Goal: Task Accomplishment & Management: Use online tool/utility

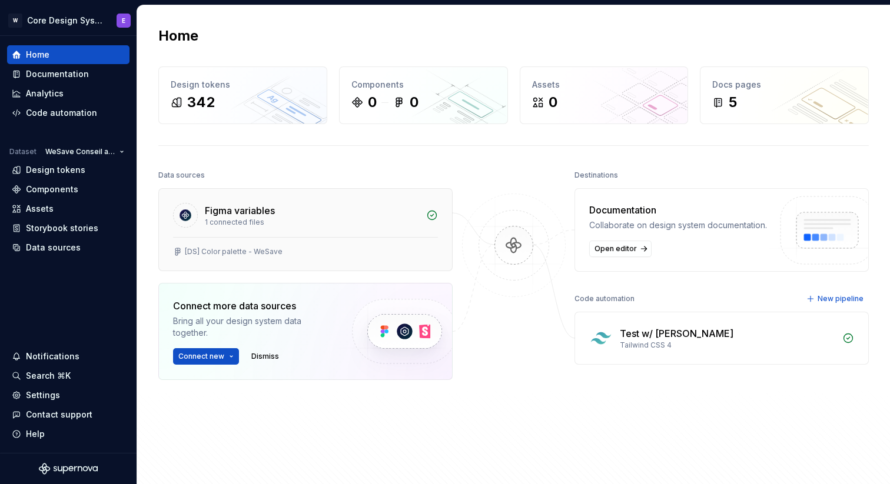
click at [272, 238] on div "[DS] Color palette - WeSave" at bounding box center [305, 254] width 293 height 34
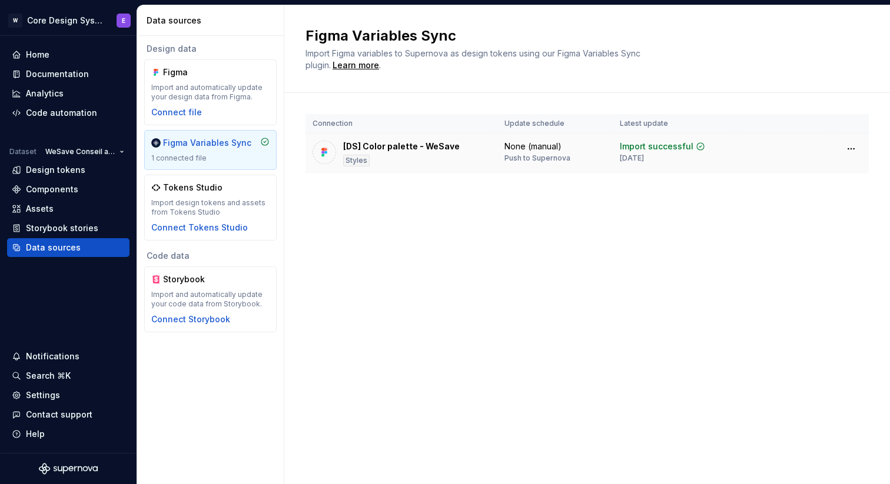
click at [443, 155] on div "[DS] Color palette - WeSave Styles" at bounding box center [401, 154] width 117 height 26
click at [853, 146] on html "W Core Design System E Home Documentation Analytics Code automation Dataset WeS…" at bounding box center [445, 242] width 890 height 484
click at [642, 218] on html "W Core Design System E Home Documentation Analytics Code automation Dataset WeS…" at bounding box center [445, 242] width 890 height 484
click at [372, 151] on div "[DS] Color palette - WeSave" at bounding box center [401, 147] width 117 height 12
click at [81, 115] on div "Code automation" at bounding box center [61, 113] width 71 height 12
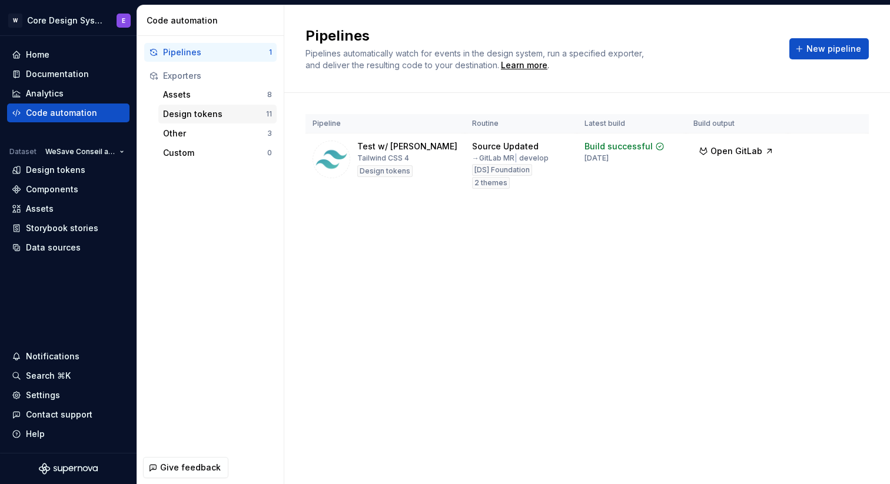
click at [223, 113] on div "Design tokens" at bounding box center [214, 114] width 103 height 12
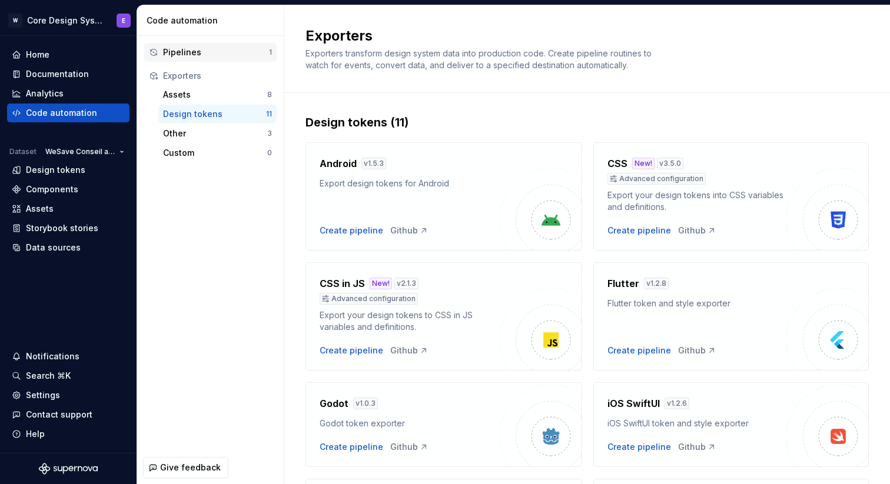
click at [232, 56] on div "Pipelines" at bounding box center [216, 52] width 106 height 12
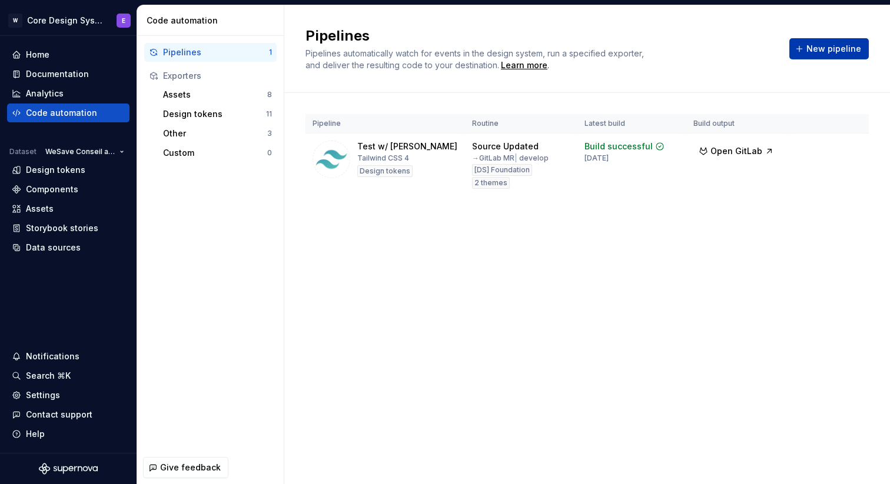
click at [815, 47] on span "New pipeline" at bounding box center [833, 49] width 55 height 12
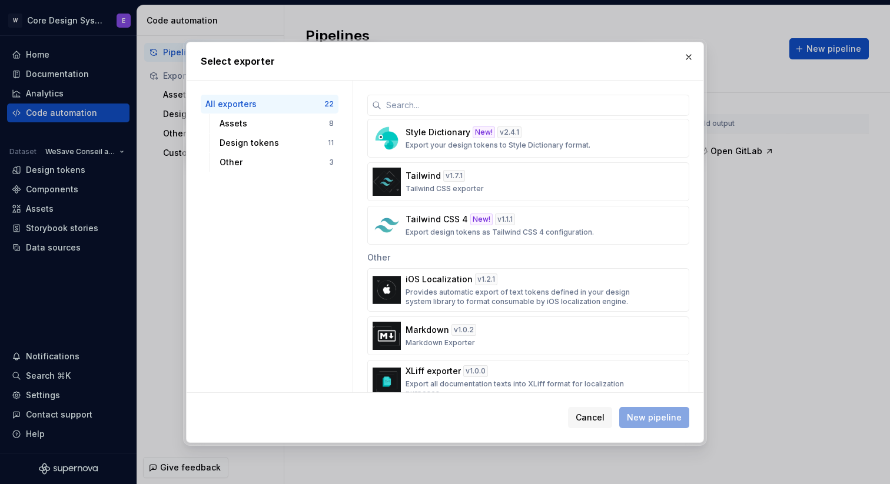
scroll to position [737, 0]
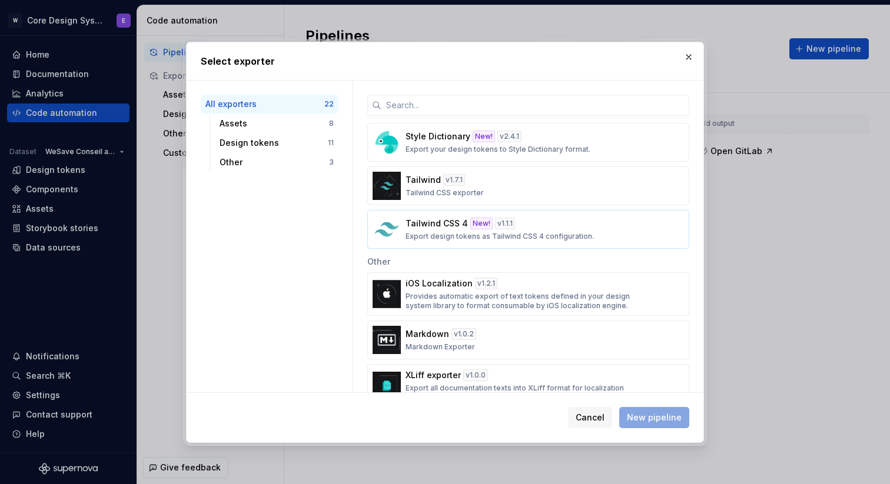
click at [552, 222] on div "Tailwind CSS 4 New! v 1.1.1 Export design tokens as Tailwind CSS 4 configuratio…" at bounding box center [525, 230] width 238 height 24
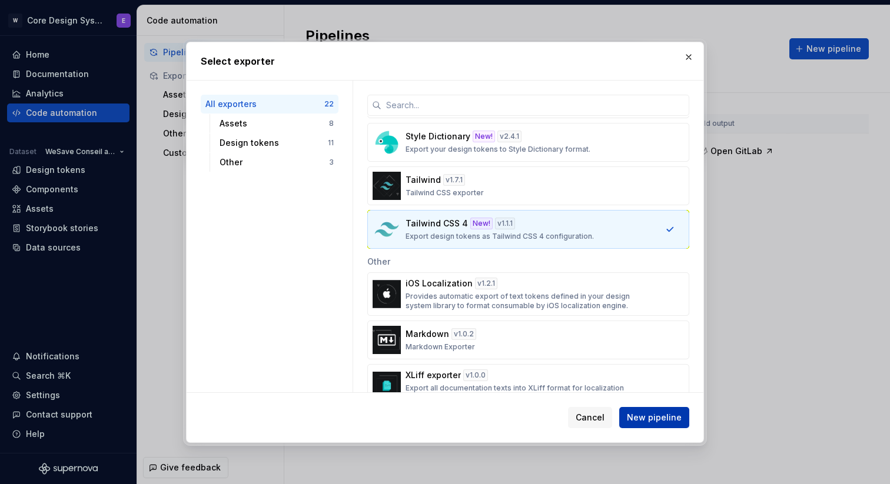
click at [662, 420] on span "New pipeline" at bounding box center [654, 418] width 55 height 12
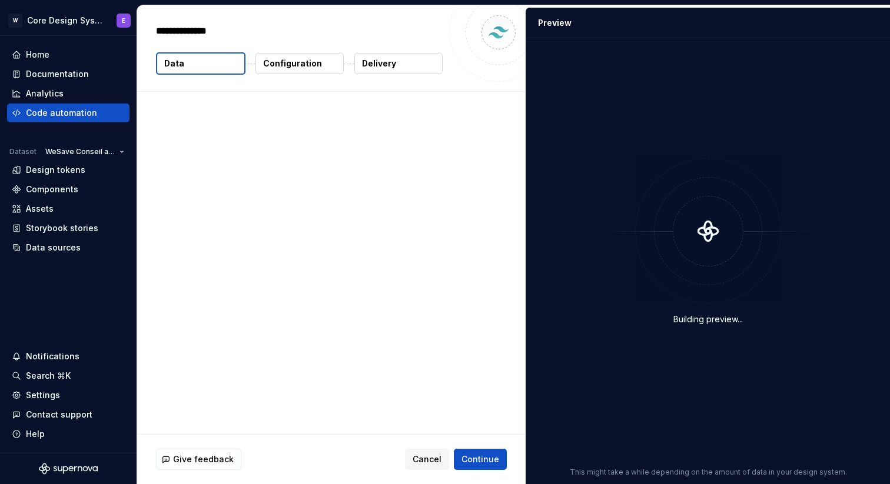
type textarea "*"
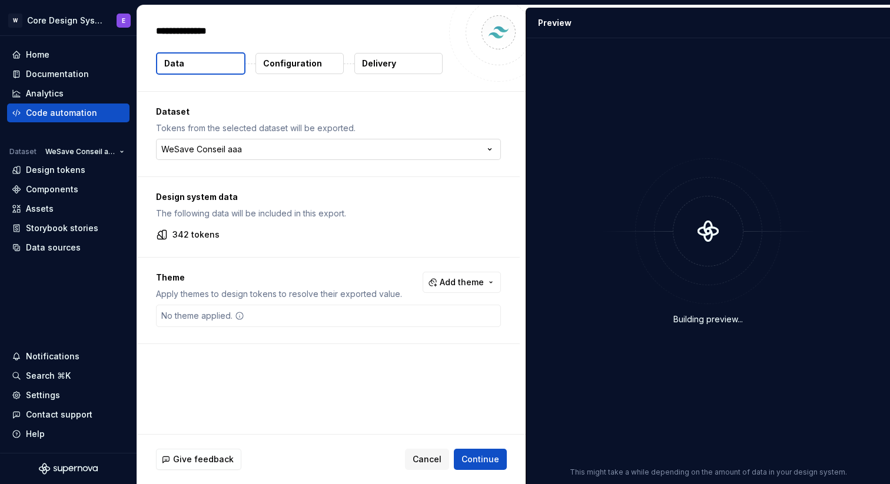
click at [457, 151] on html "**********" at bounding box center [445, 242] width 890 height 484
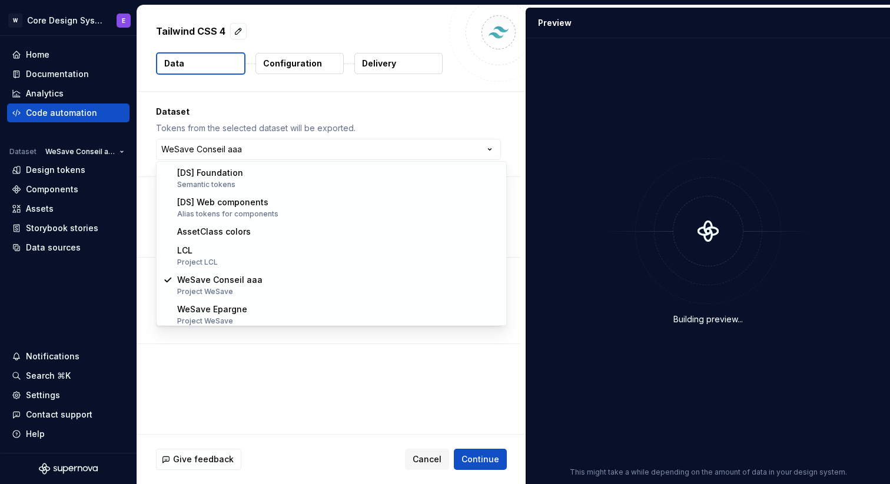
select select "**********"
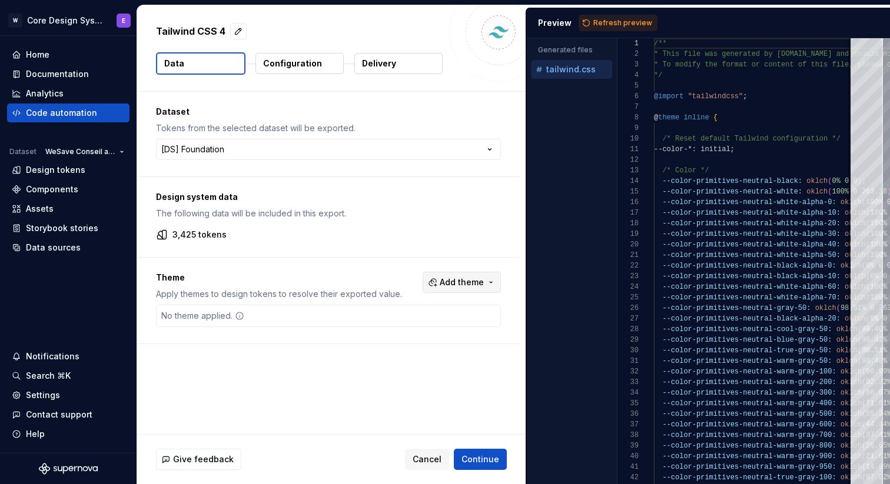
click at [461, 281] on span "Add theme" at bounding box center [462, 283] width 44 height 12
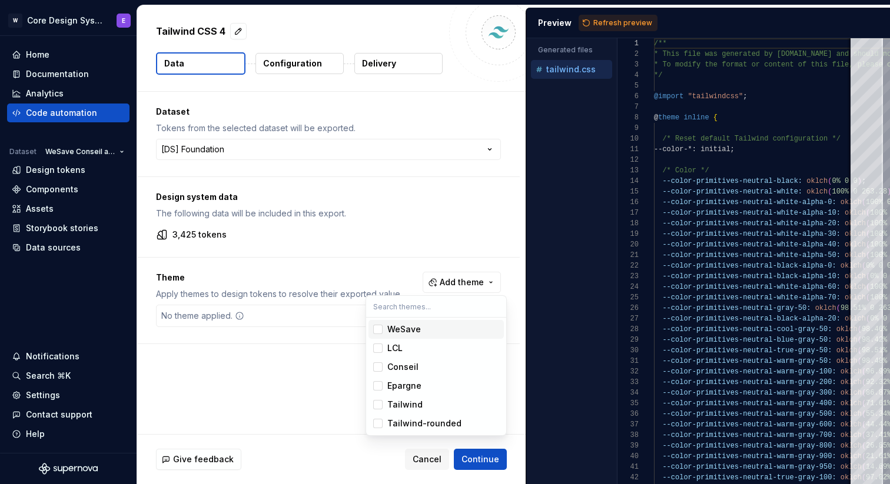
click at [380, 328] on div "Suggestions" at bounding box center [377, 329] width 9 height 9
click at [378, 346] on div "Suggestions" at bounding box center [377, 348] width 9 height 9
click at [394, 246] on html "**********" at bounding box center [445, 242] width 890 height 484
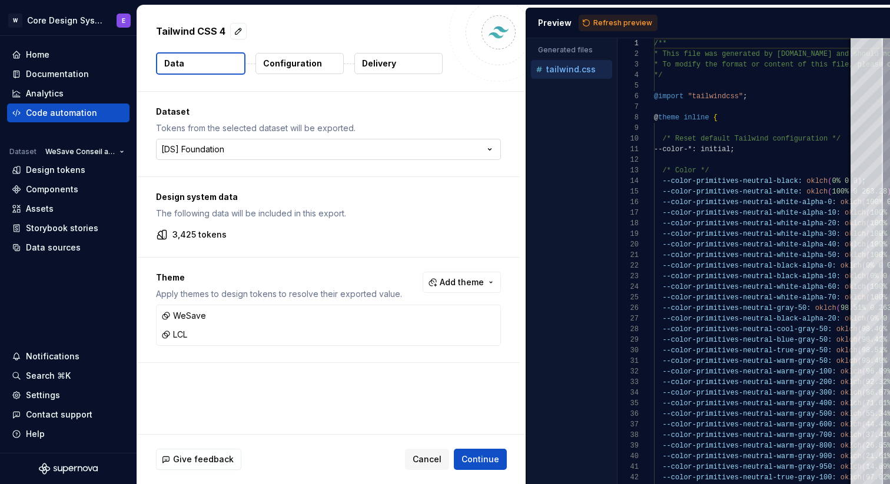
click at [406, 148] on html "**********" at bounding box center [445, 242] width 890 height 484
click at [474, 454] on span "Continue" at bounding box center [480, 460] width 38 height 12
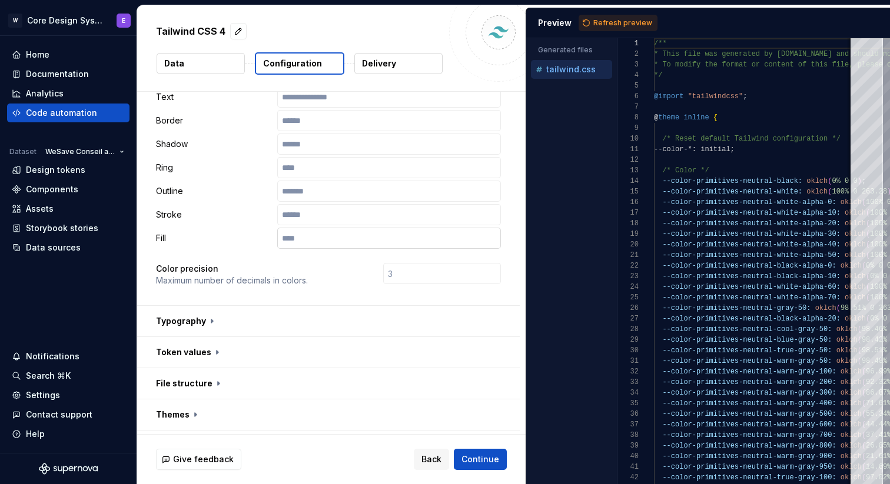
scroll to position [208, 0]
click at [416, 304] on button "button" at bounding box center [328, 319] width 383 height 31
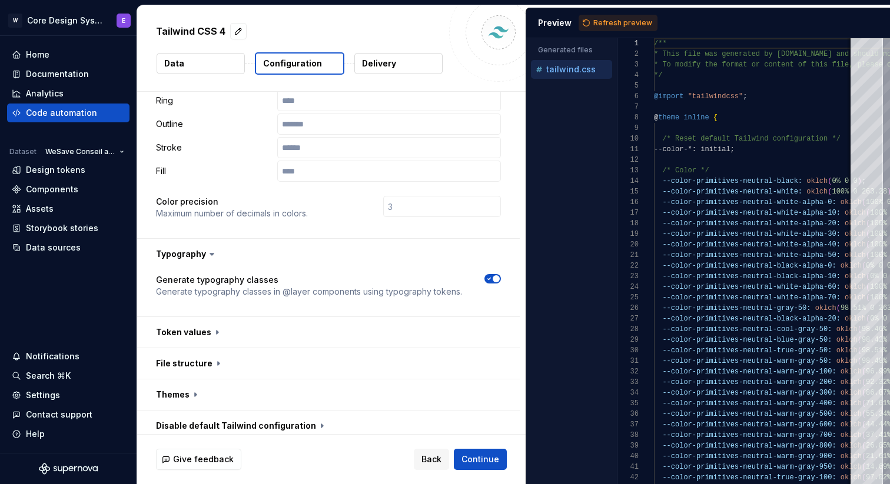
scroll to position [273, 0]
click at [416, 317] on button "button" at bounding box center [328, 332] width 383 height 31
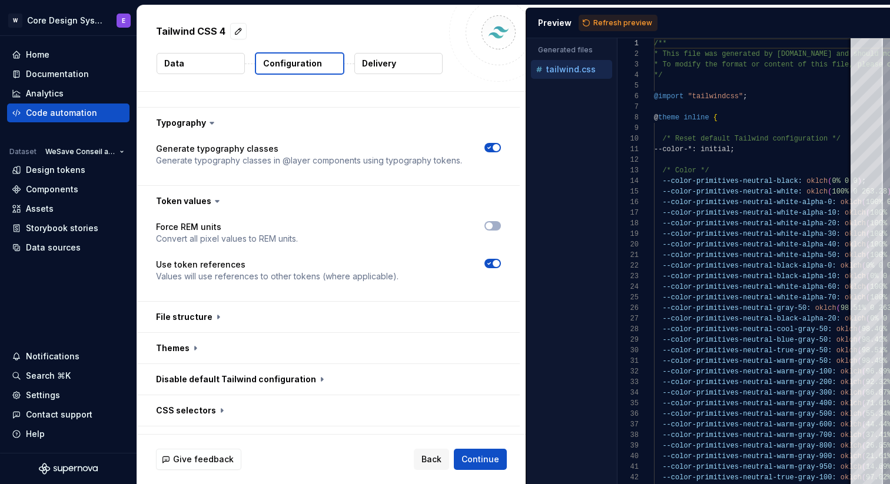
scroll to position [466, 0]
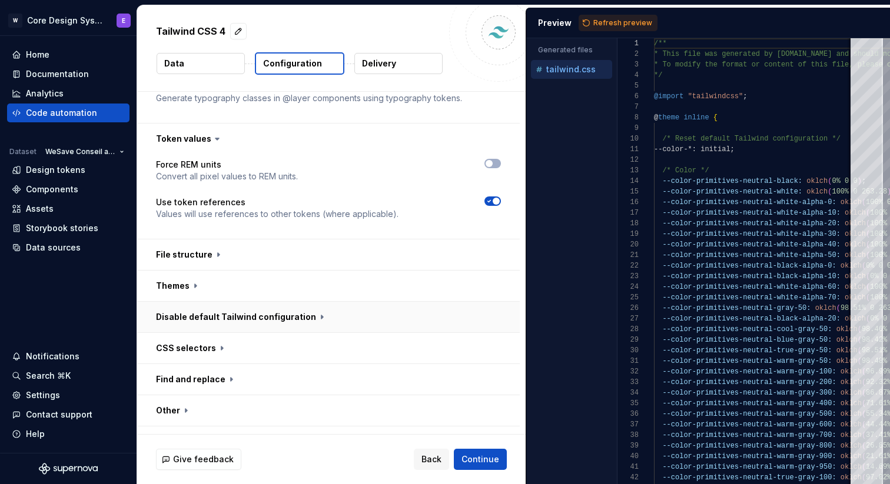
click at [408, 302] on button "button" at bounding box center [328, 317] width 383 height 31
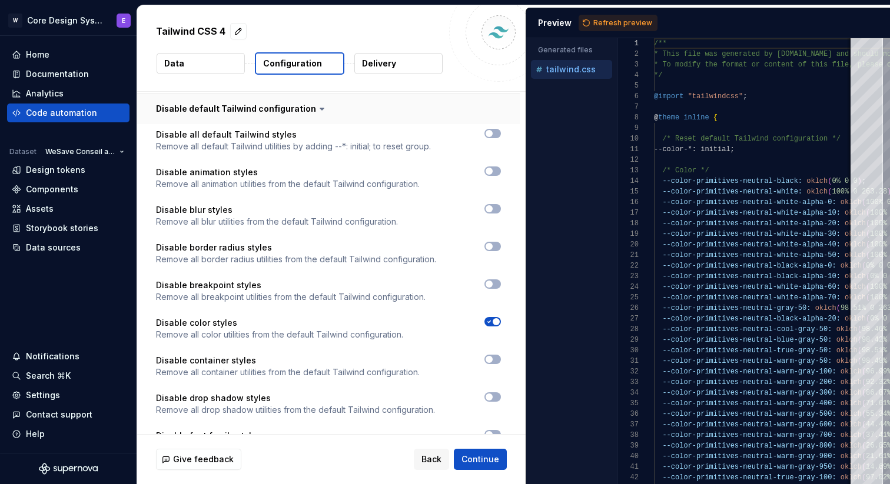
scroll to position [677, 0]
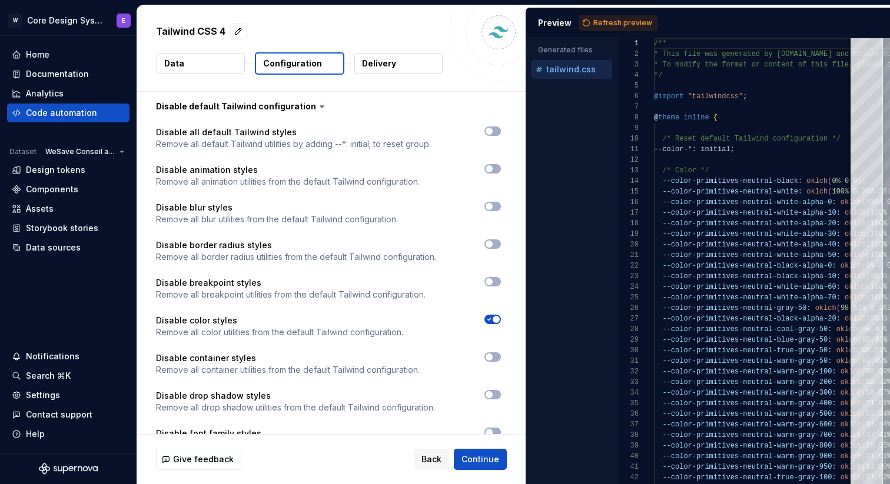
click at [494, 316] on icon "button" at bounding box center [488, 319] width 9 height 7
click at [501, 315] on div at bounding box center [462, 319] width 77 height 9
click at [501, 315] on button "button" at bounding box center [492, 319] width 16 height 9
click at [493, 316] on icon "button" at bounding box center [488, 319] width 9 height 7
click at [501, 315] on button "button" at bounding box center [492, 319] width 16 height 9
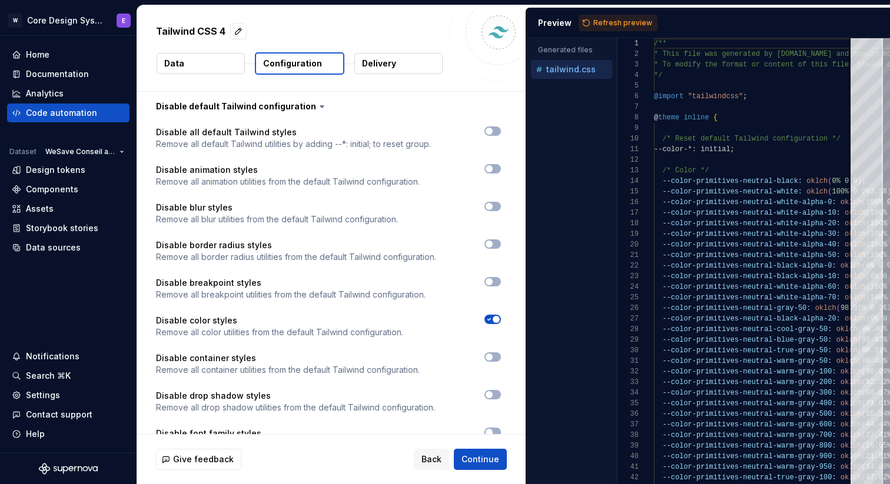
click at [500, 316] on span "button" at bounding box center [496, 319] width 7 height 7
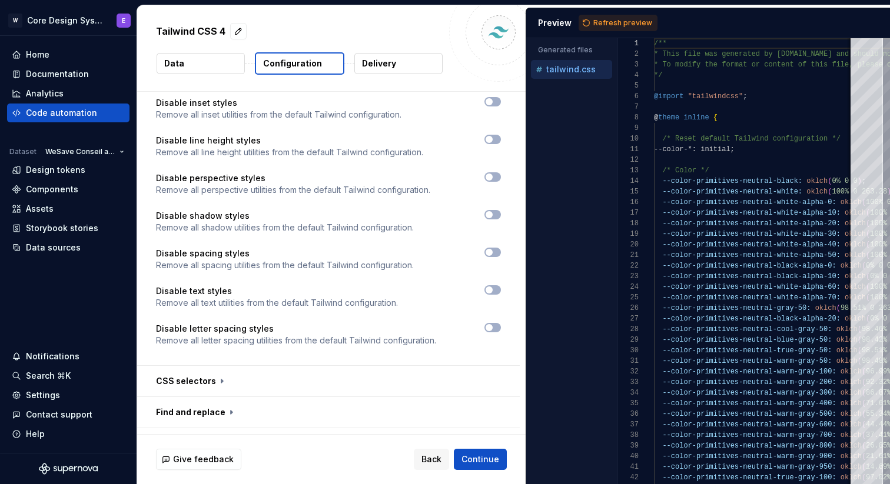
scroll to position [1116, 0]
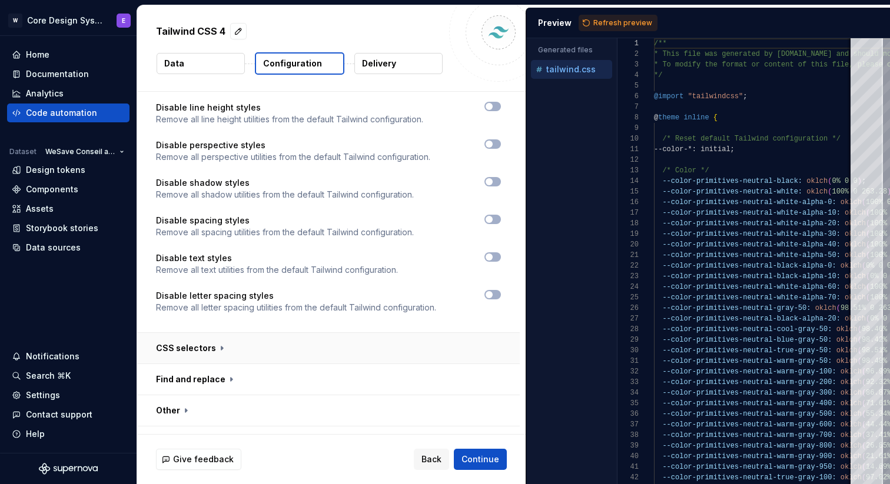
click at [476, 333] on button "button" at bounding box center [328, 348] width 383 height 31
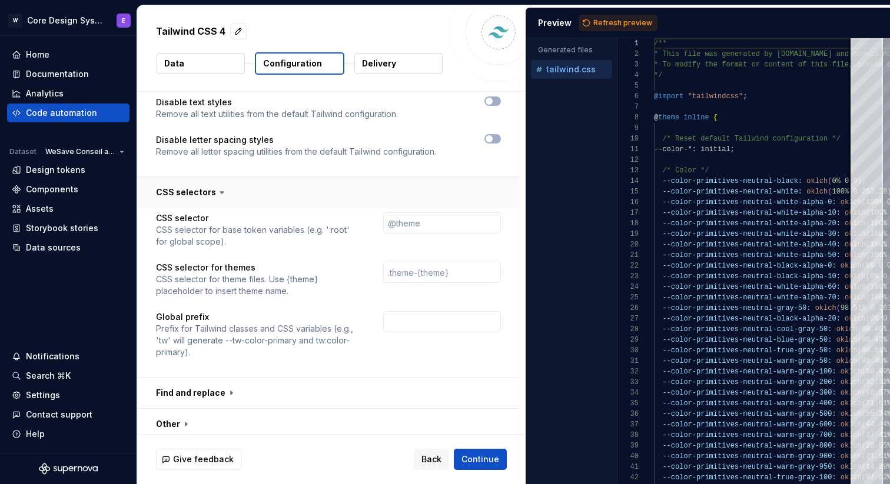
scroll to position [1273, 0]
click at [465, 377] on button "button" at bounding box center [328, 392] width 383 height 31
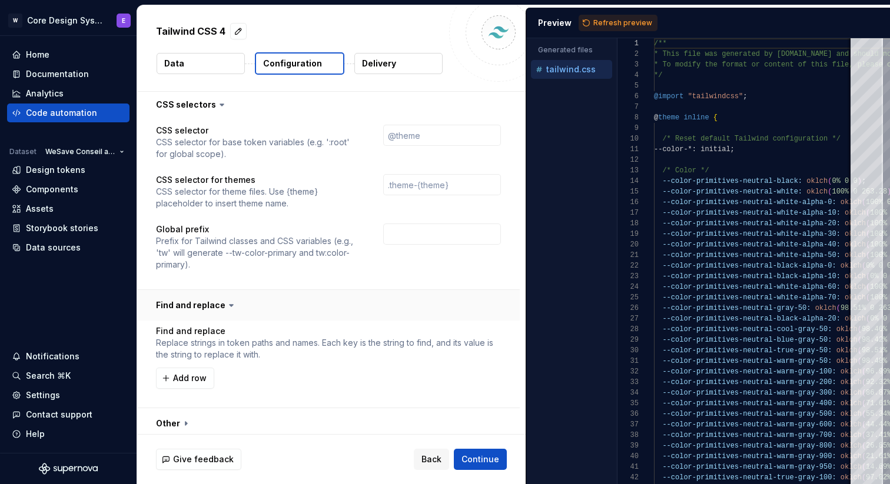
scroll to position [1373, 0]
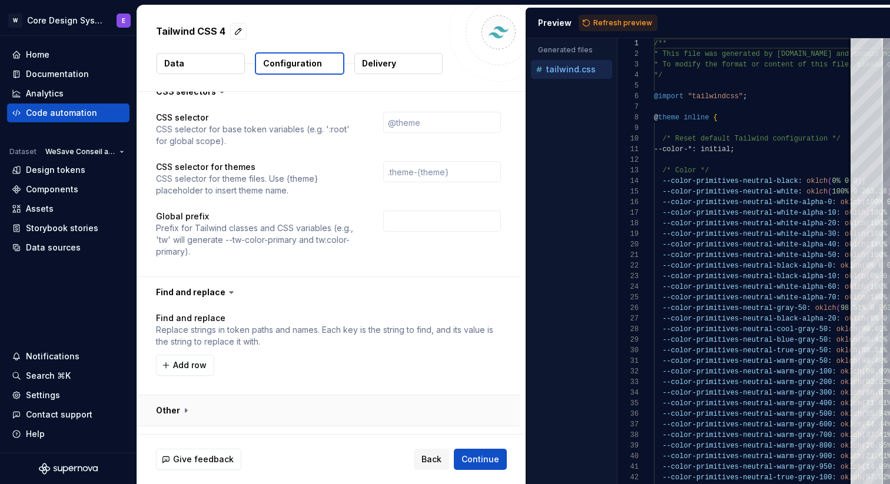
click at [461, 400] on button "button" at bounding box center [328, 411] width 383 height 31
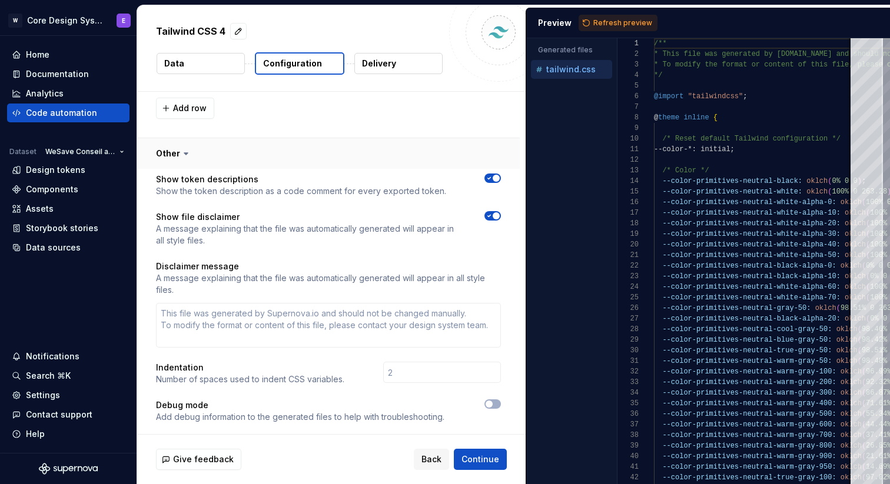
scroll to position [1646, 0]
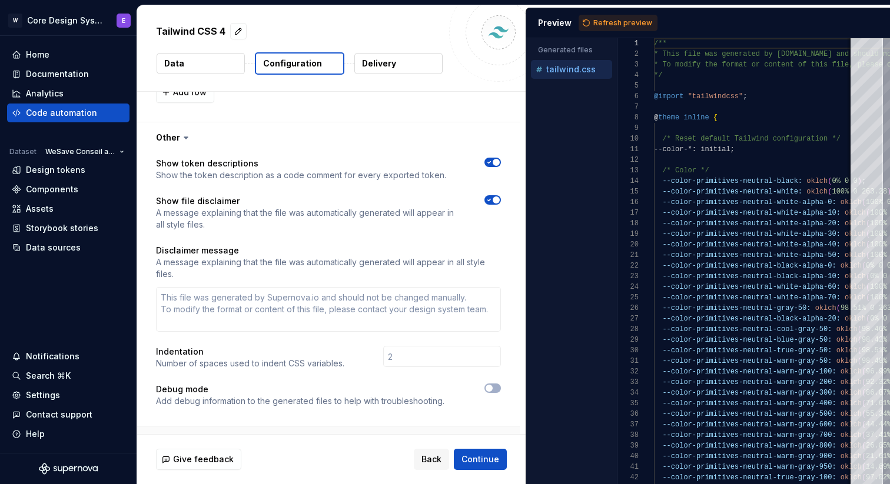
click at [450, 427] on button "button" at bounding box center [328, 442] width 383 height 31
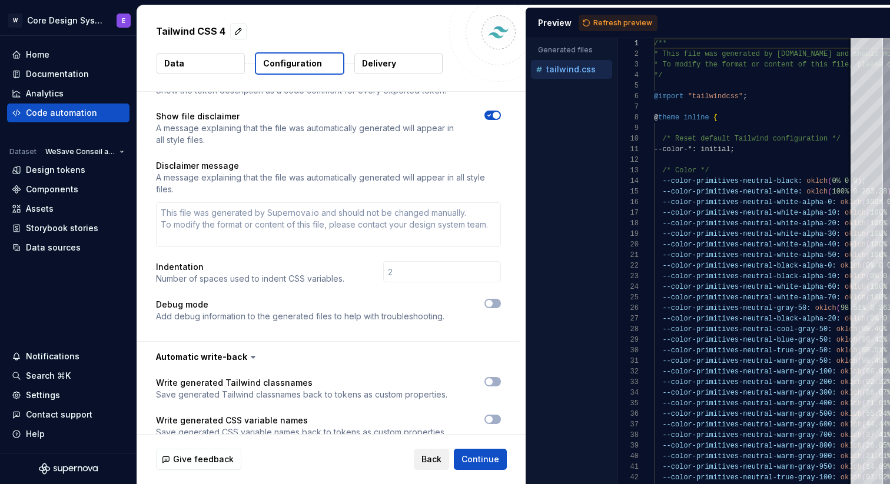
click at [438, 456] on span "Back" at bounding box center [431, 460] width 20 height 12
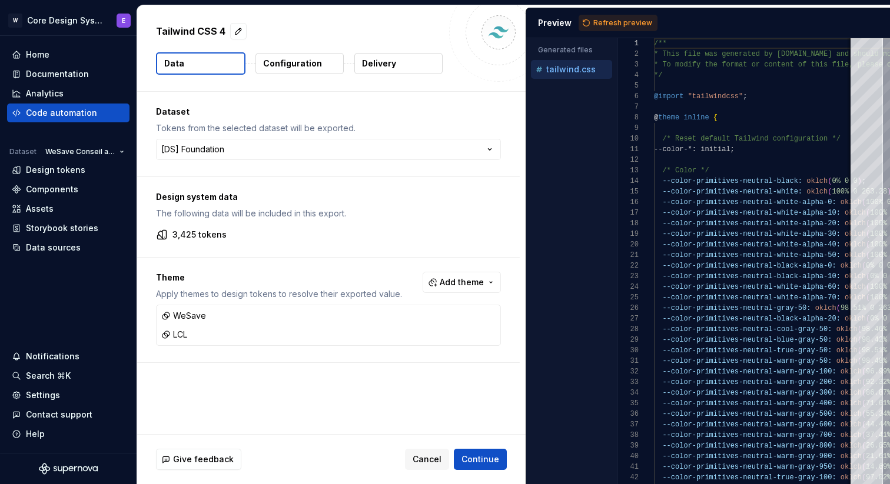
click at [390, 63] on p "Delivery" at bounding box center [379, 64] width 34 height 12
click at [332, 62] on button "Configuration" at bounding box center [299, 63] width 88 height 21
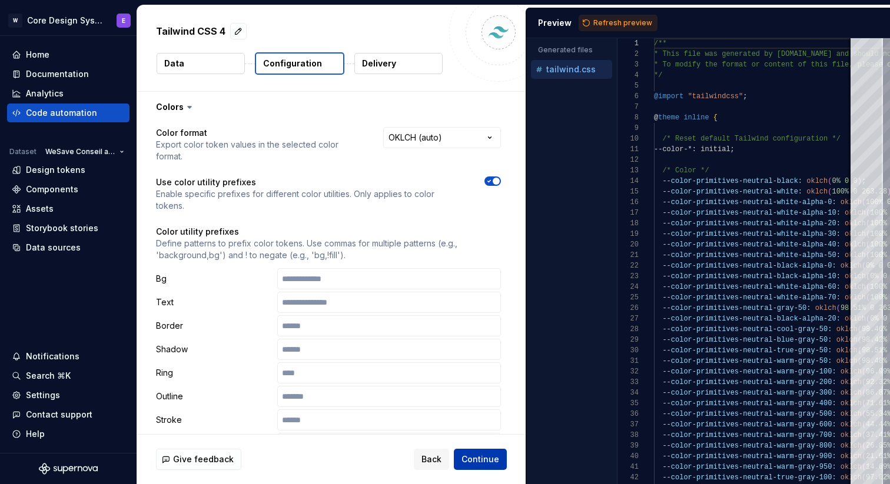
click at [489, 461] on span "Continue" at bounding box center [480, 460] width 38 height 12
type textarea "*"
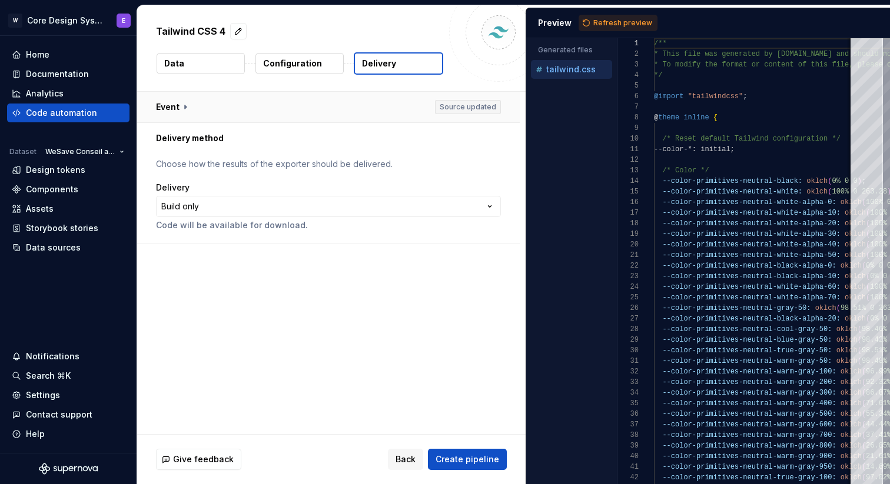
click at [175, 99] on button "button" at bounding box center [328, 107] width 383 height 31
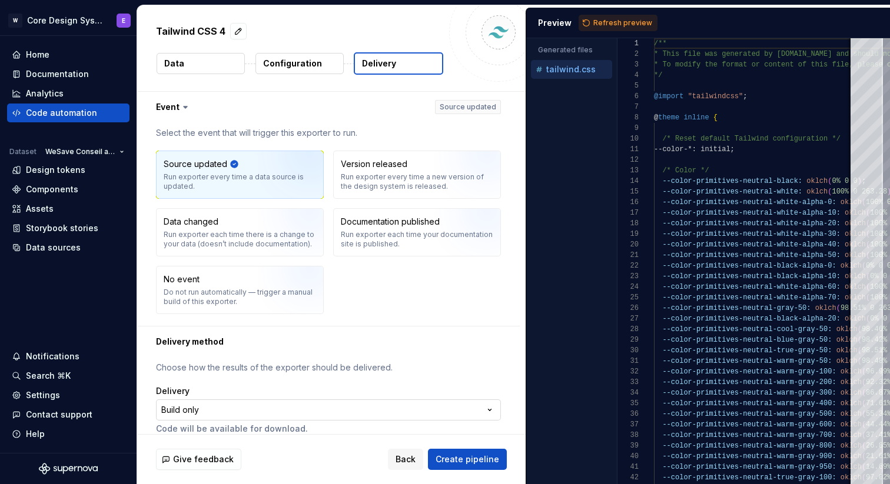
click at [325, 411] on html "**********" at bounding box center [445, 242] width 890 height 484
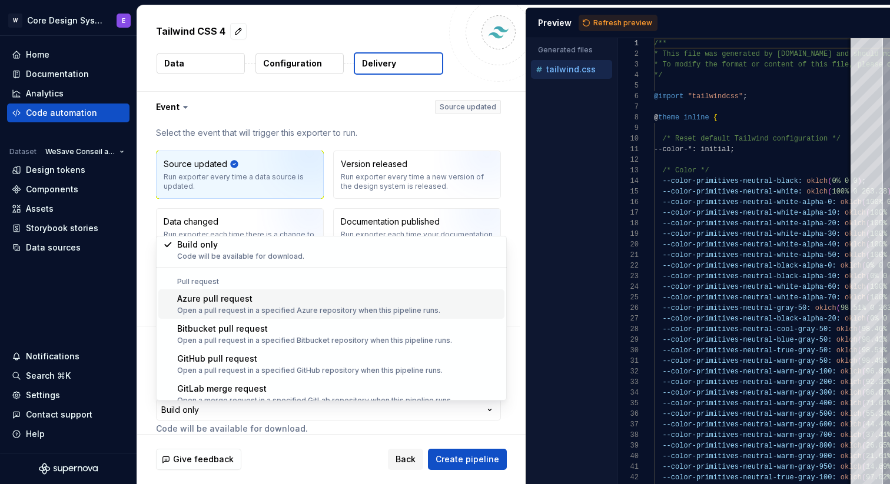
scroll to position [33, 0]
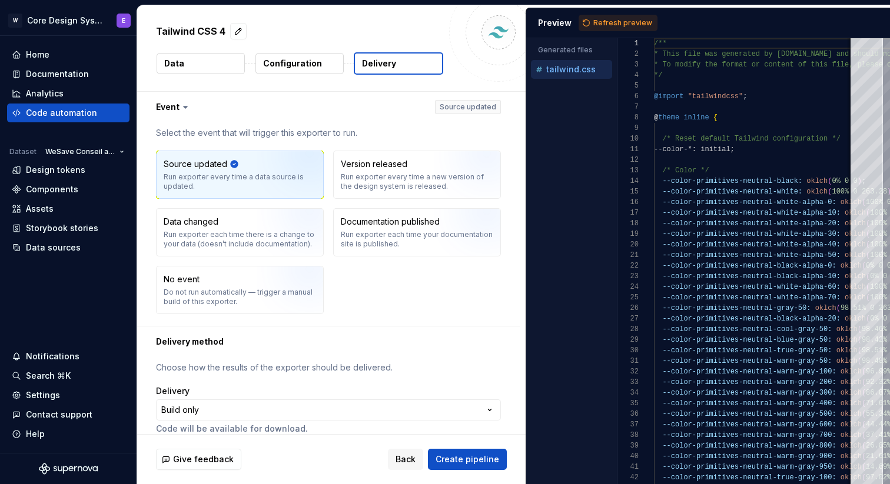
click at [350, 97] on html "**********" at bounding box center [445, 242] width 890 height 484
